Goal: Information Seeking & Learning: Learn about a topic

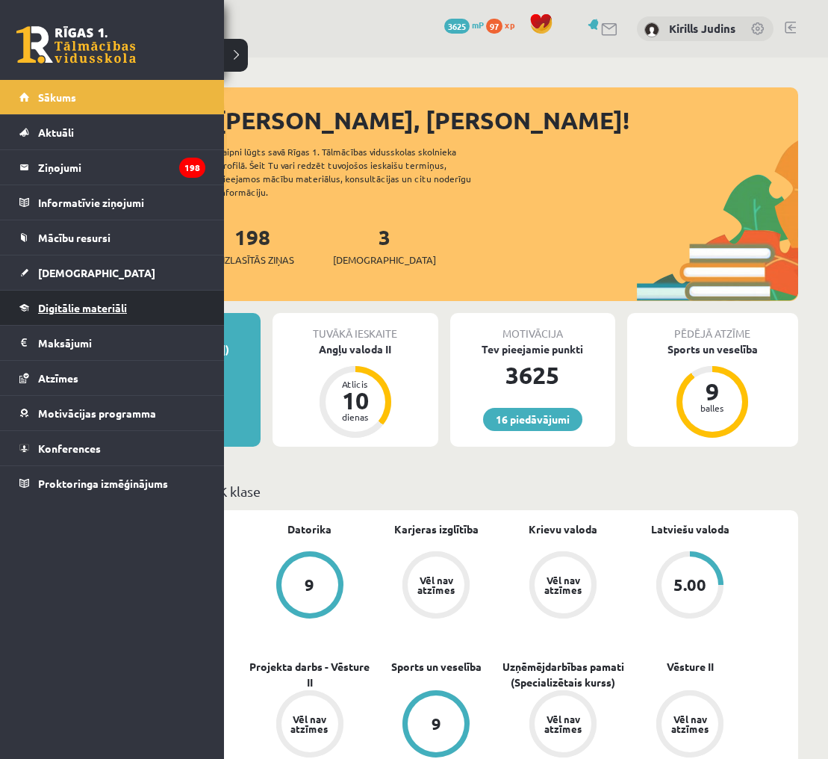
click at [64, 306] on span "Digitālie materiāli" at bounding box center [82, 307] width 89 height 13
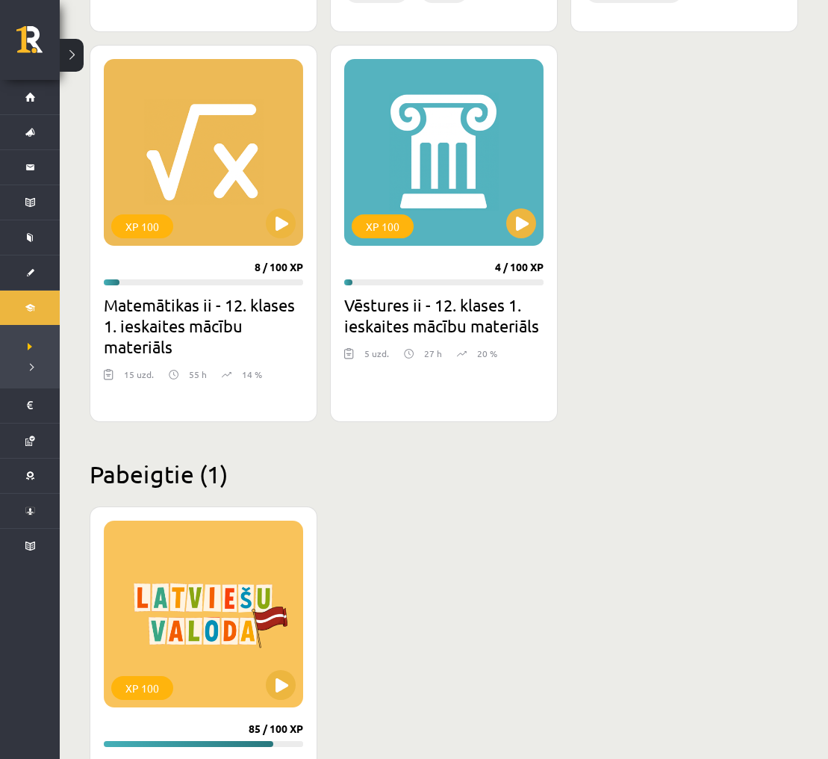
scroll to position [1743, 0]
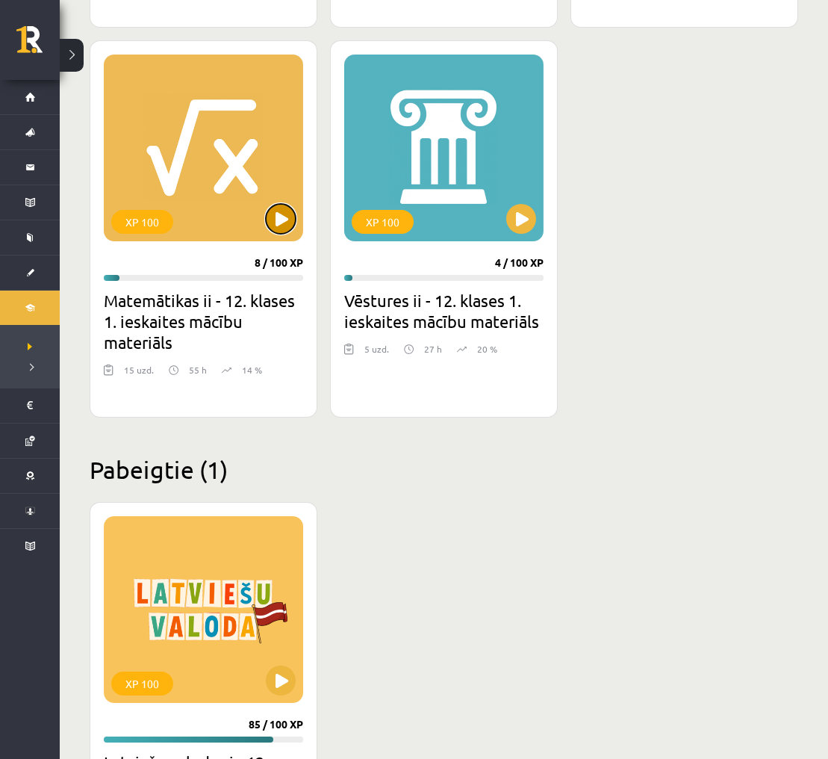
click at [279, 214] on button at bounding box center [281, 219] width 30 height 30
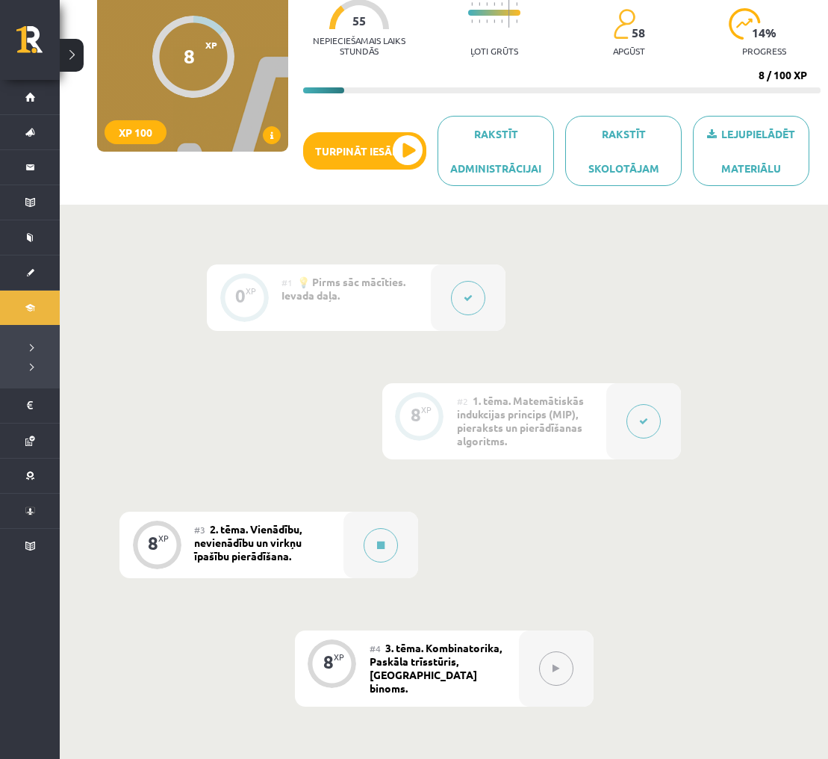
scroll to position [157, 0]
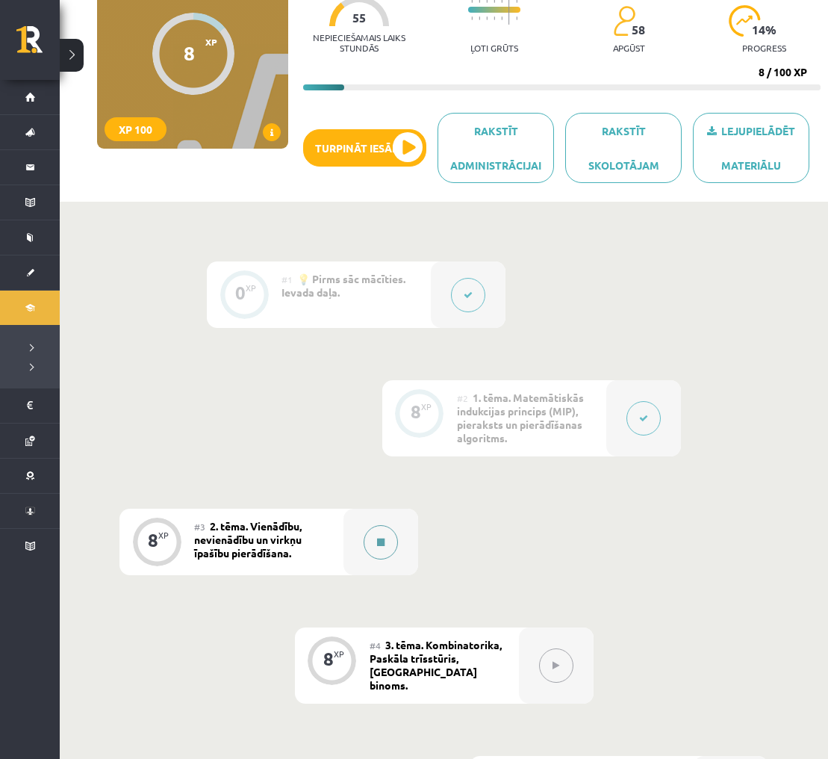
click at [376, 534] on button at bounding box center [381, 542] width 34 height 34
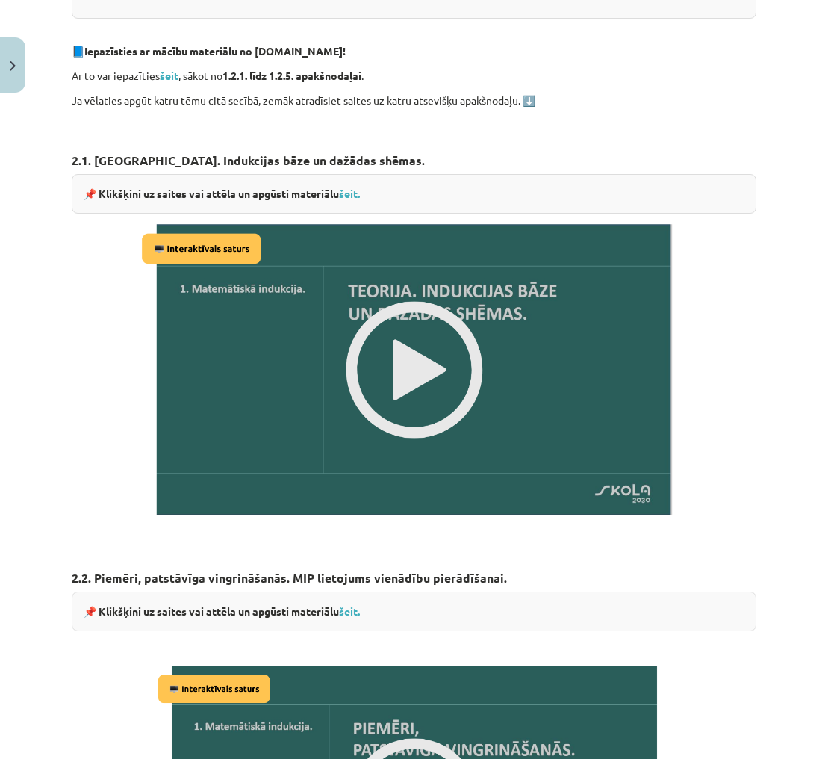
scroll to position [429, 0]
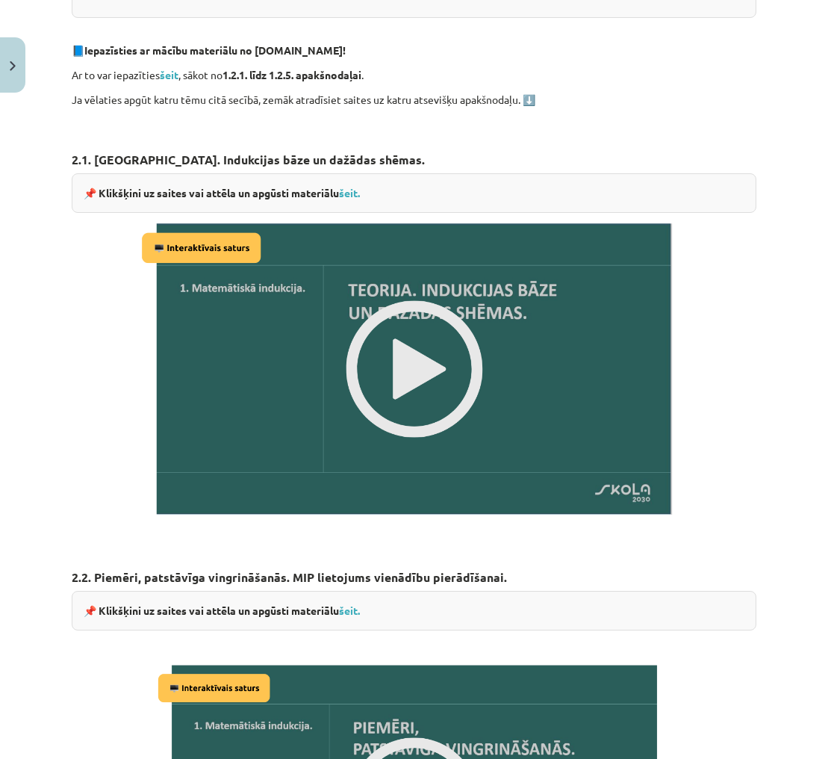
click at [428, 383] on img at bounding box center [414, 369] width 554 height 312
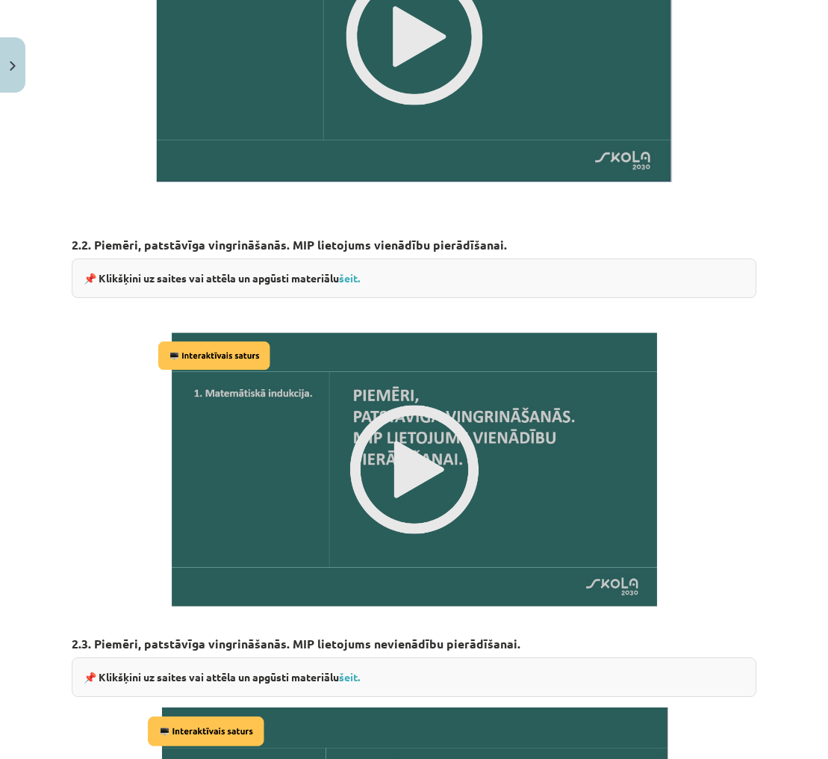
scroll to position [766, 0]
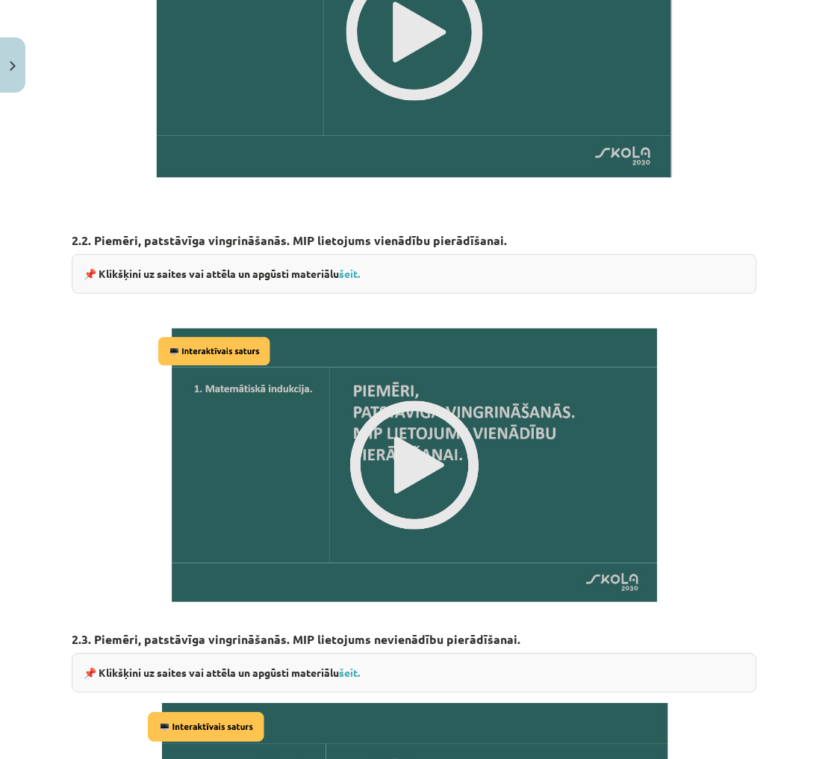
click at [453, 441] on img at bounding box center [414, 465] width 521 height 294
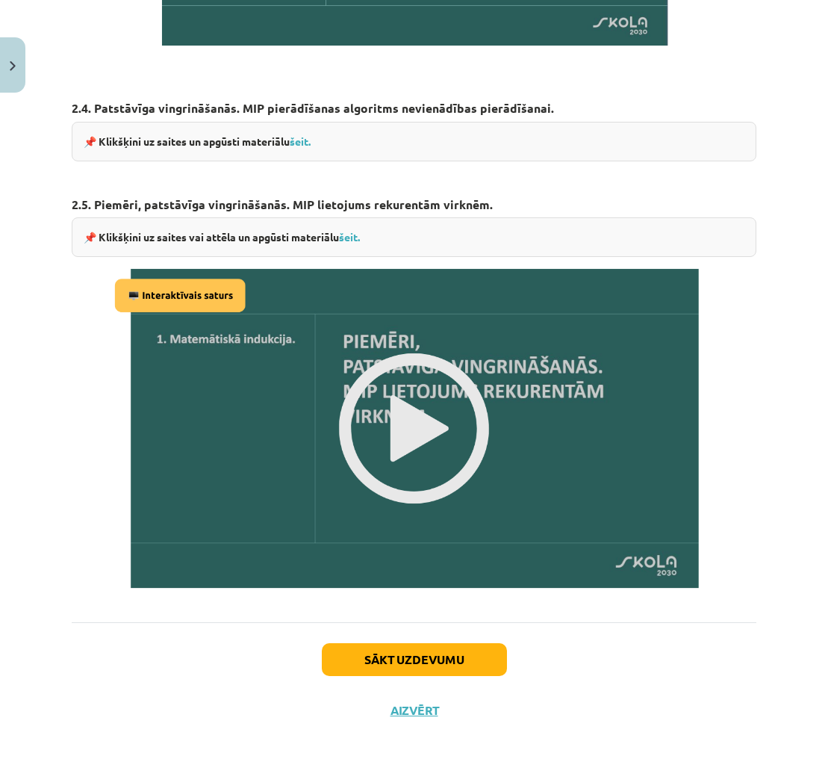
scroll to position [1717, 0]
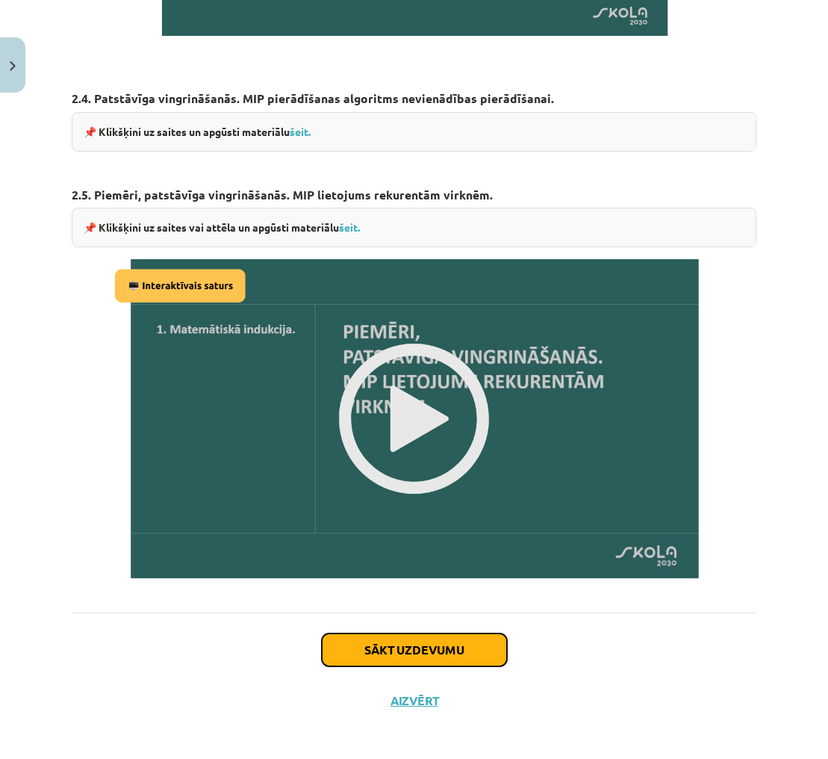
click at [474, 653] on button "Sākt uzdevumu" at bounding box center [414, 649] width 185 height 33
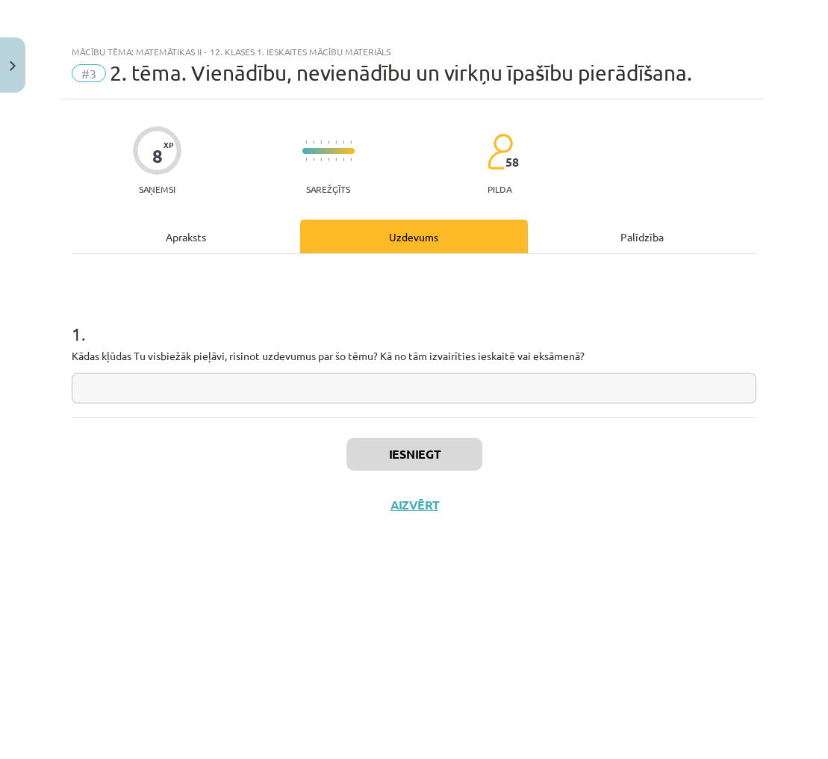
click at [672, 392] on input "text" at bounding box center [414, 388] width 685 height 31
click at [215, 391] on input "text" at bounding box center [414, 388] width 685 height 31
click at [173, 388] on input "**********" at bounding box center [414, 388] width 685 height 31
click at [223, 387] on input "**********" at bounding box center [414, 388] width 685 height 31
type input "**********"
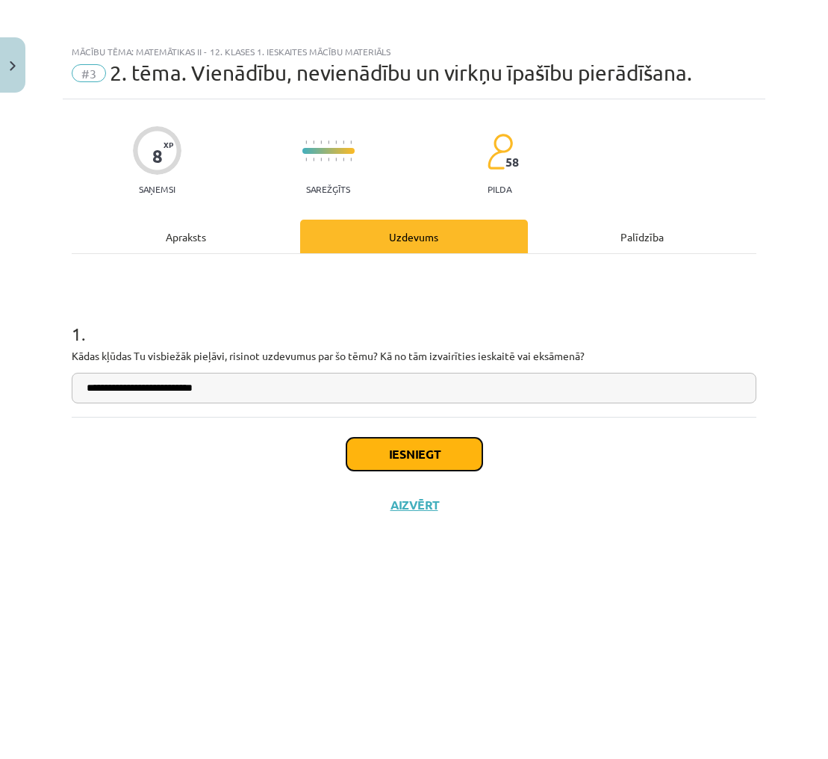
click at [434, 448] on button "Iesniegt" at bounding box center [415, 454] width 136 height 33
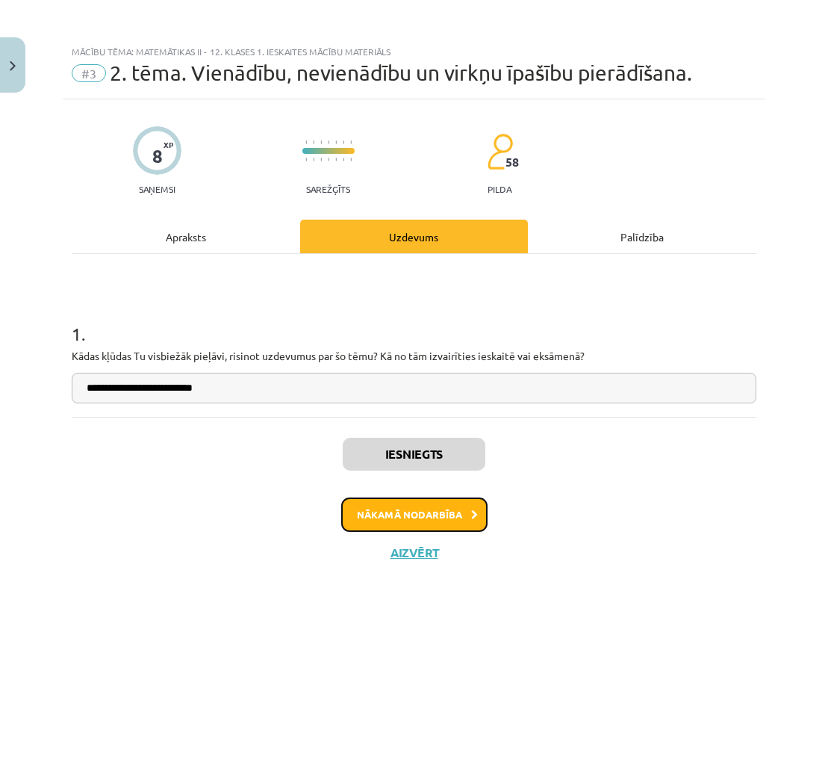
click at [453, 517] on button "Nākamā nodarbība" at bounding box center [414, 514] width 146 height 34
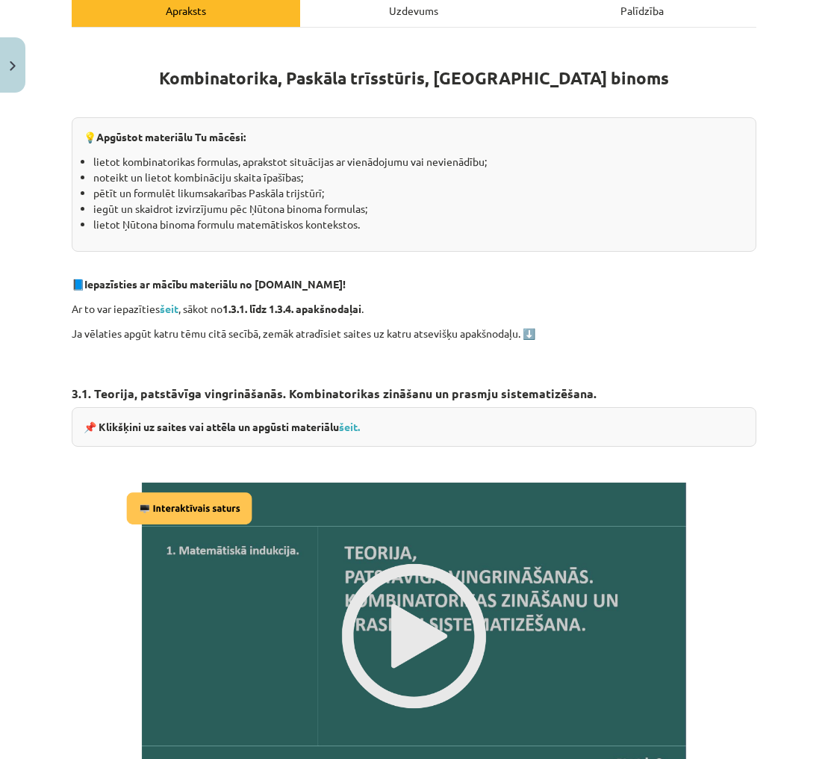
scroll to position [255, 0]
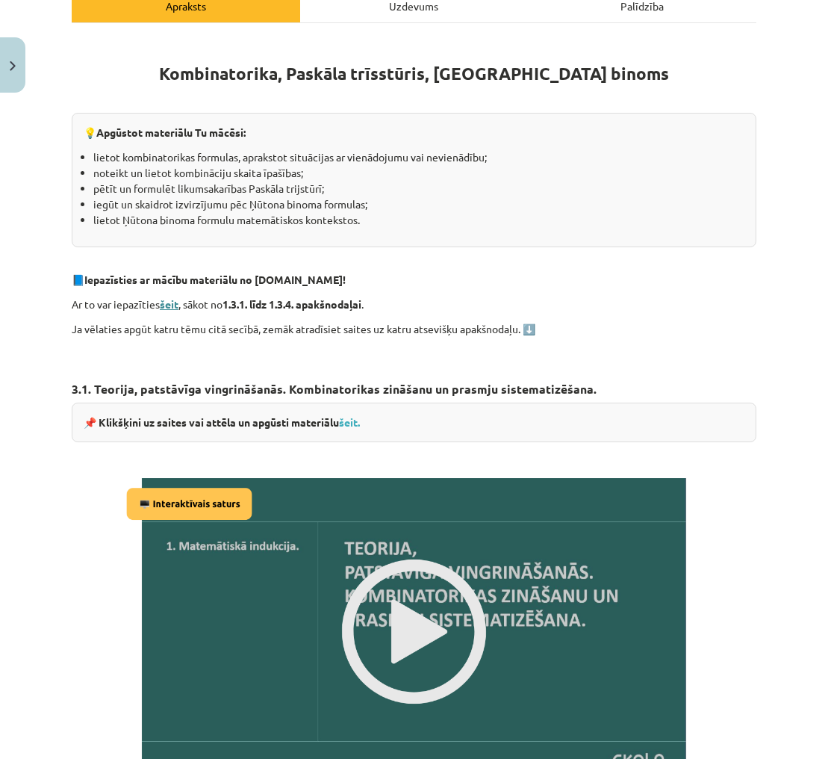
click at [169, 297] on strong "šeit" at bounding box center [169, 303] width 19 height 13
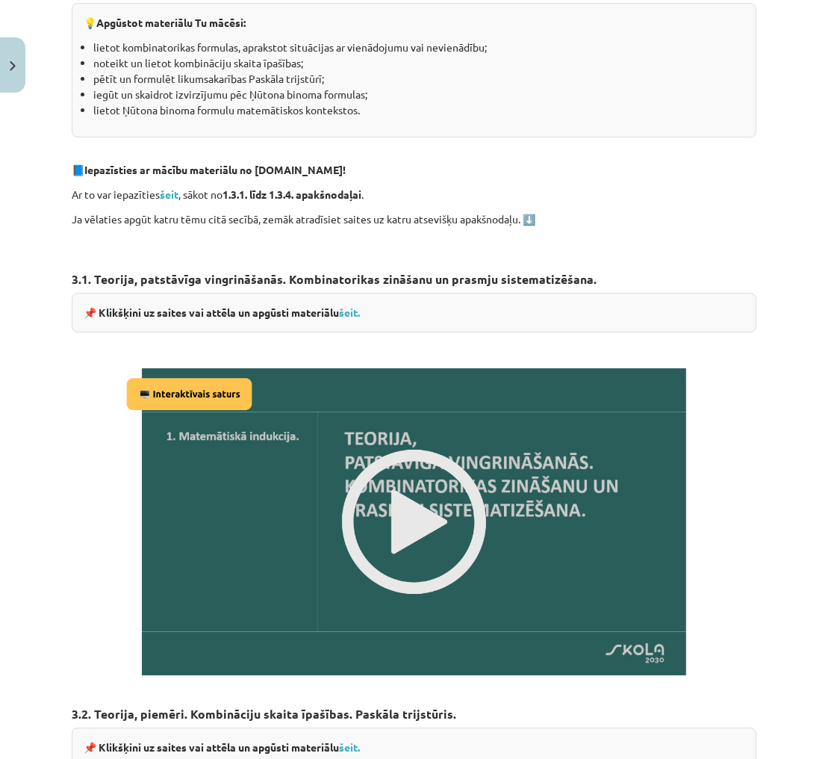
scroll to position [369, 0]
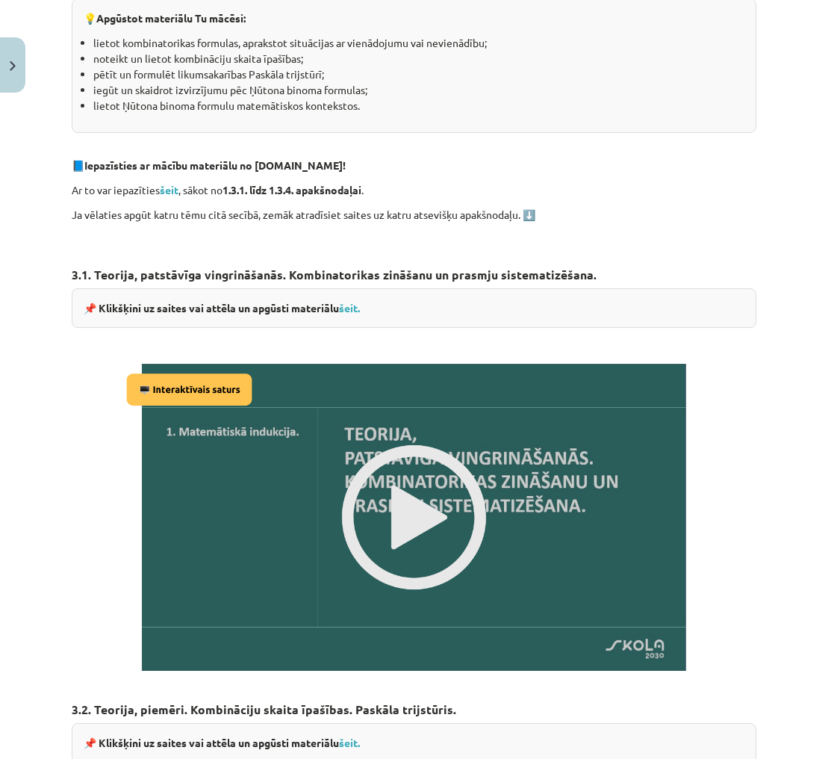
click at [378, 462] on img at bounding box center [414, 517] width 585 height 329
